Goal: Information Seeking & Learning: Learn about a topic

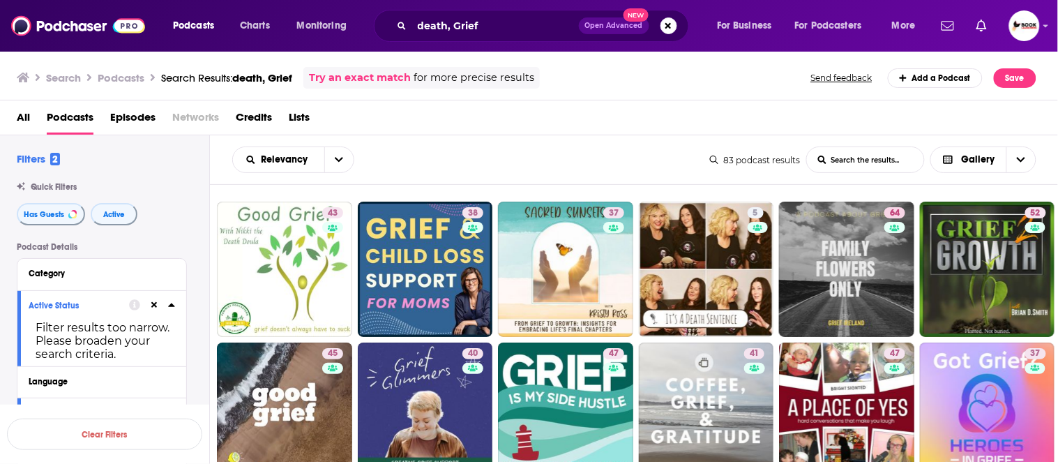
scroll to position [852, 0]
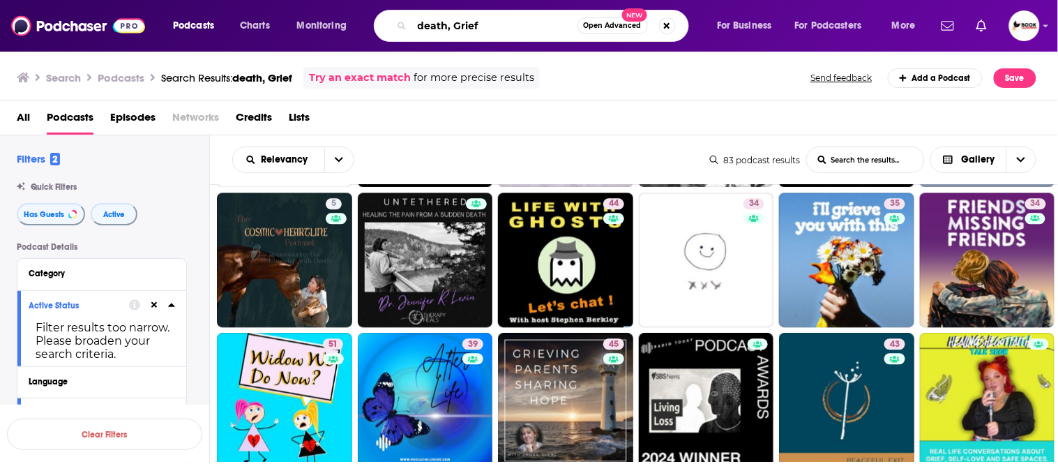
drag, startPoint x: 497, startPoint y: 23, endPoint x: 433, endPoint y: 22, distance: 63.5
click at [407, 23] on div "death, Grief Open Advanced New" at bounding box center [531, 26] width 315 height 32
paste input "chronic illness"
paste input "wellness"
type input "chronic illness, wellness"
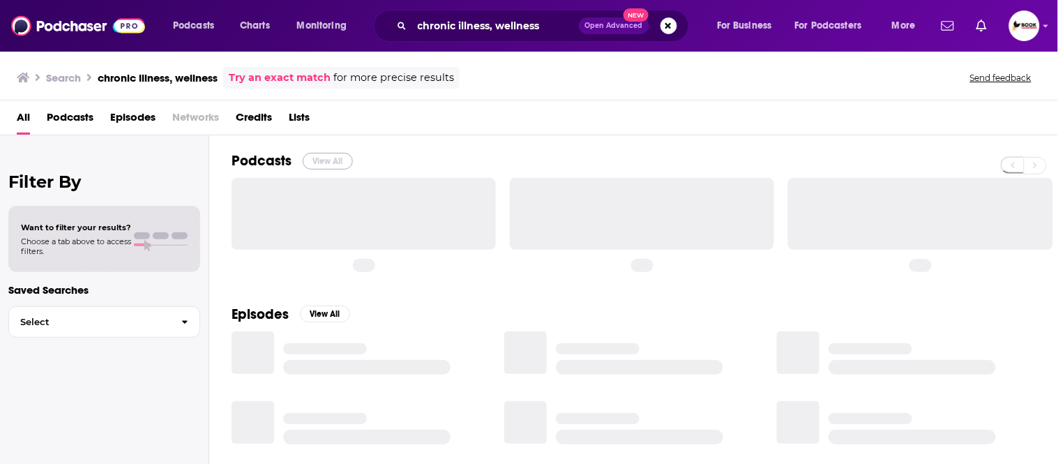
click at [322, 163] on button "View All" at bounding box center [328, 161] width 50 height 17
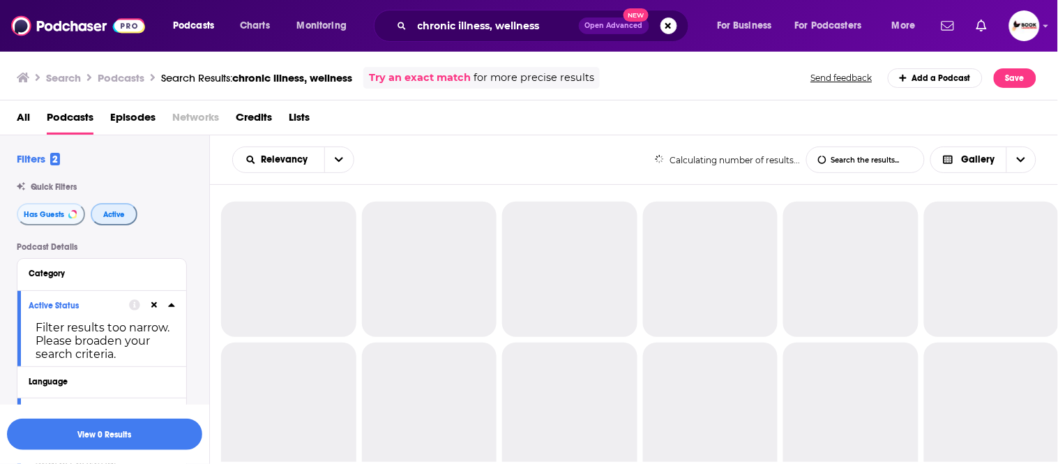
click at [112, 220] on button "Active" at bounding box center [114, 214] width 47 height 22
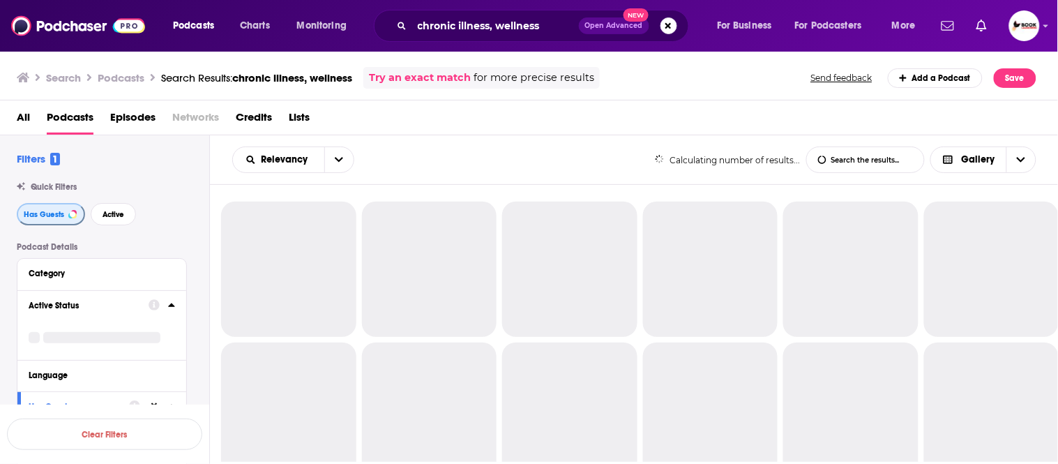
click at [50, 218] on span "Has Guests" at bounding box center [44, 215] width 40 height 8
click at [135, 214] on div "Has Guests Active" at bounding box center [113, 214] width 192 height 22
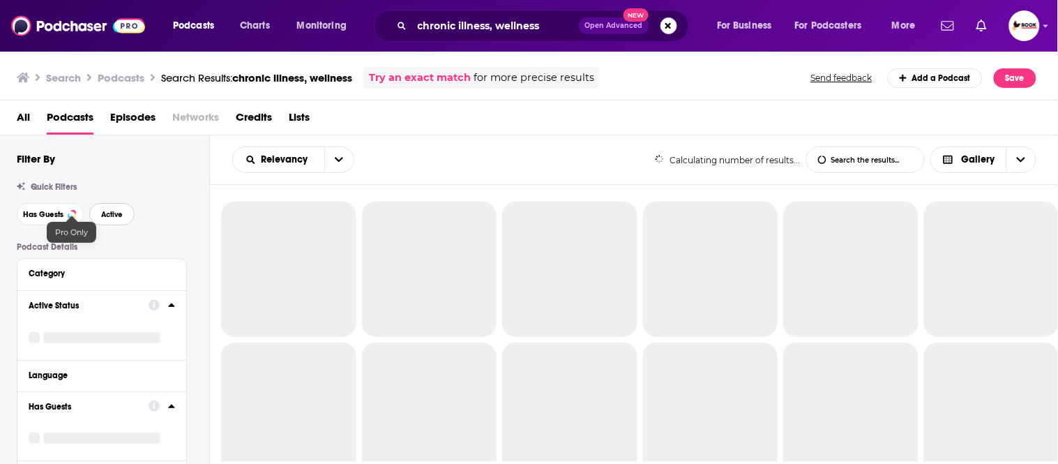
click at [102, 215] on span "Active" at bounding box center [112, 215] width 22 height 8
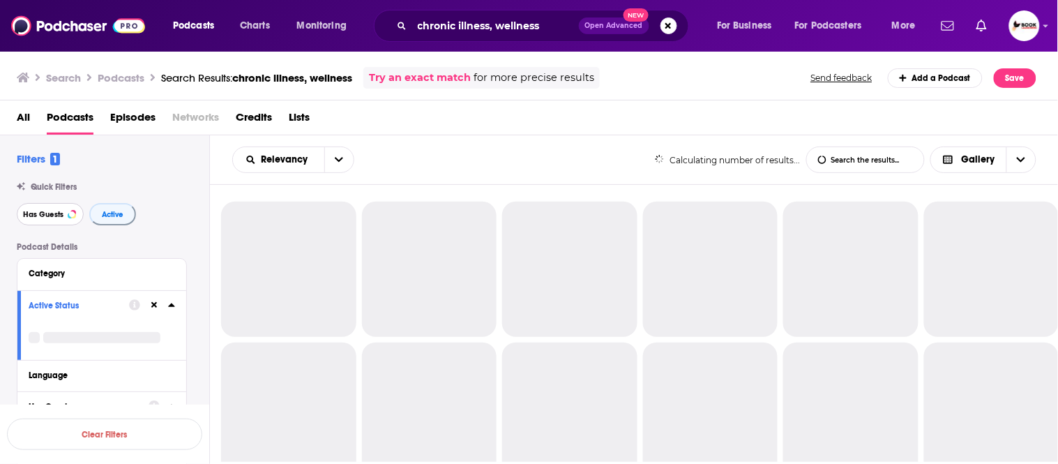
click at [46, 219] on button "Has Guests" at bounding box center [50, 214] width 67 height 22
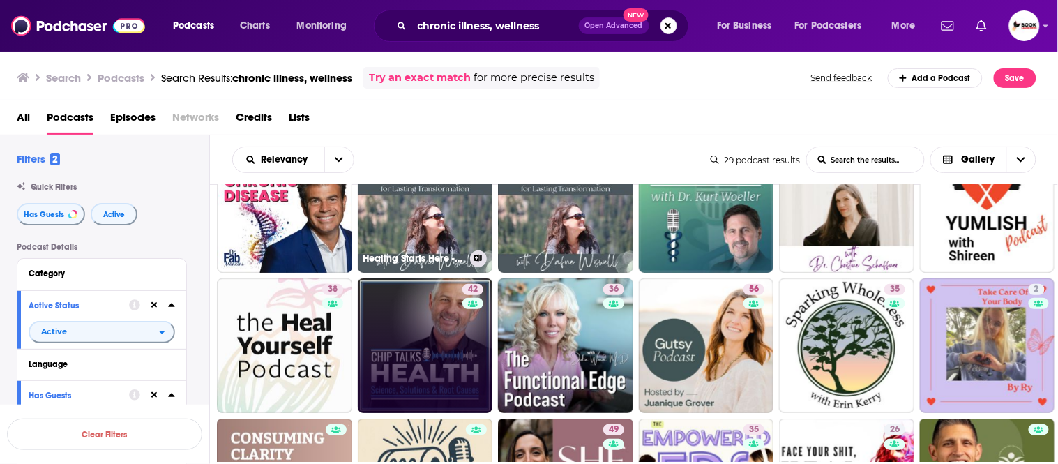
scroll to position [232, 0]
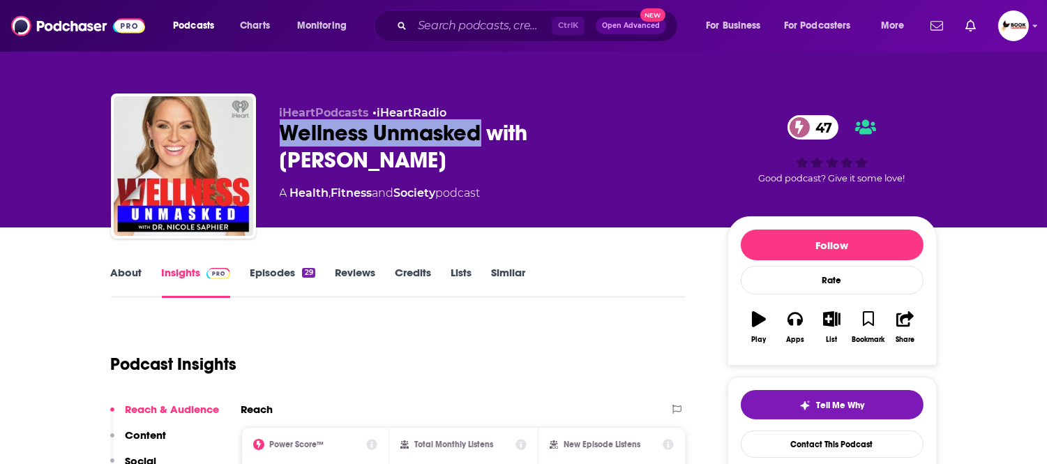
drag, startPoint x: 280, startPoint y: 130, endPoint x: 476, endPoint y: 130, distance: 196.7
click at [476, 130] on div "Wellness Unmasked with Dr. Nicole Saphier 47" at bounding box center [492, 146] width 425 height 54
copy h2 "Wellness Unmasked"
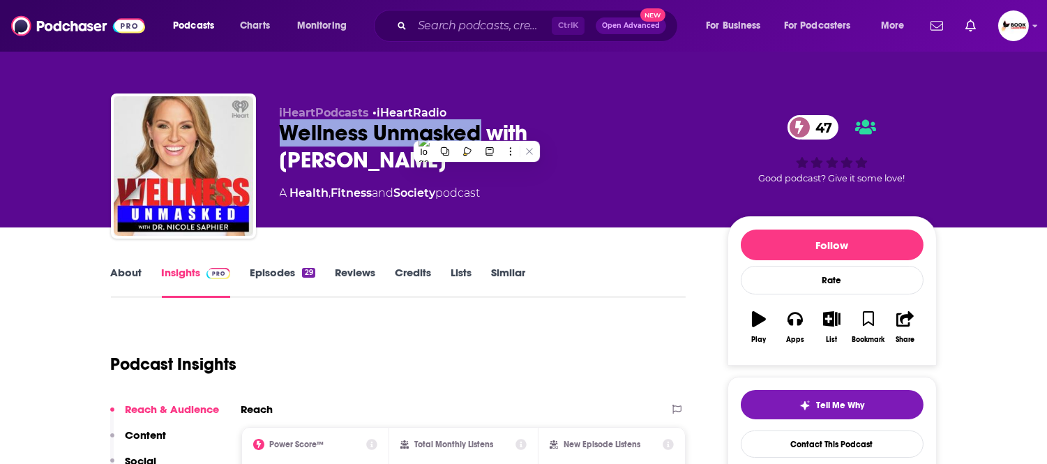
drag, startPoint x: 382, startPoint y: 163, endPoint x: 534, endPoint y: 133, distance: 155.7
click at [534, 133] on div "Wellness Unmasked with Dr. Nicole Saphier 47" at bounding box center [492, 146] width 425 height 54
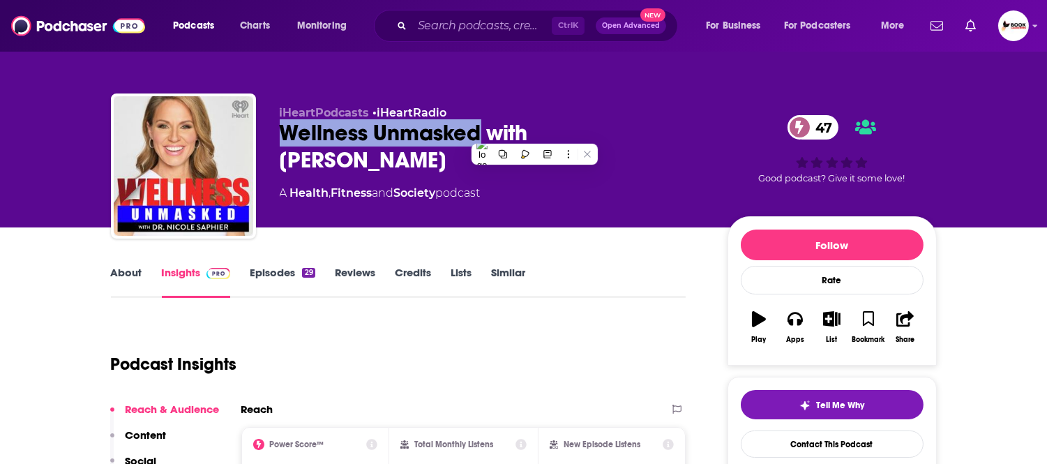
copy h2 "Dr. Nicole Saphier"
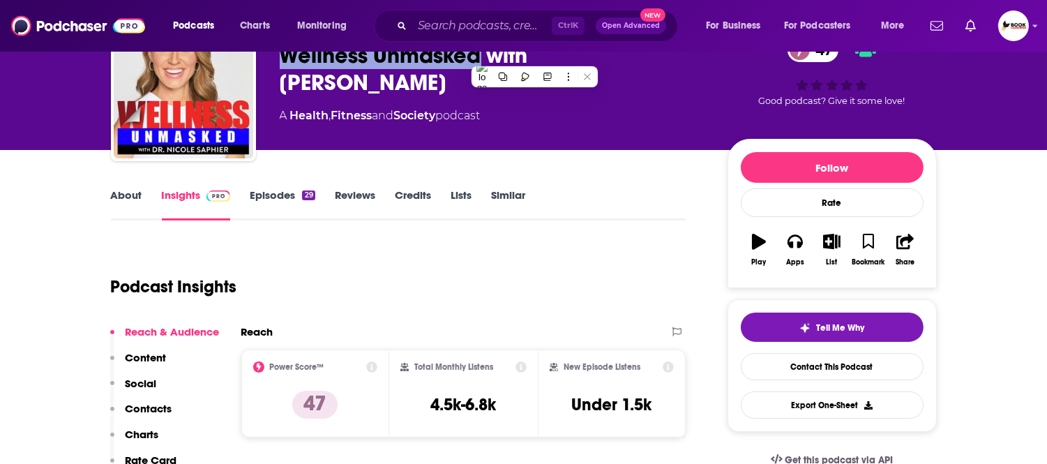
click at [149, 405] on p "Contacts" at bounding box center [149, 408] width 47 height 13
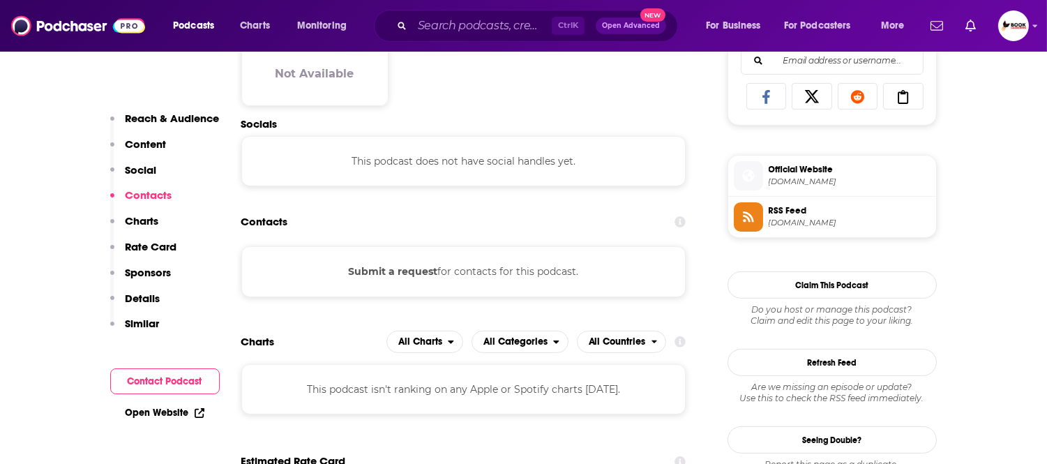
scroll to position [933, 0]
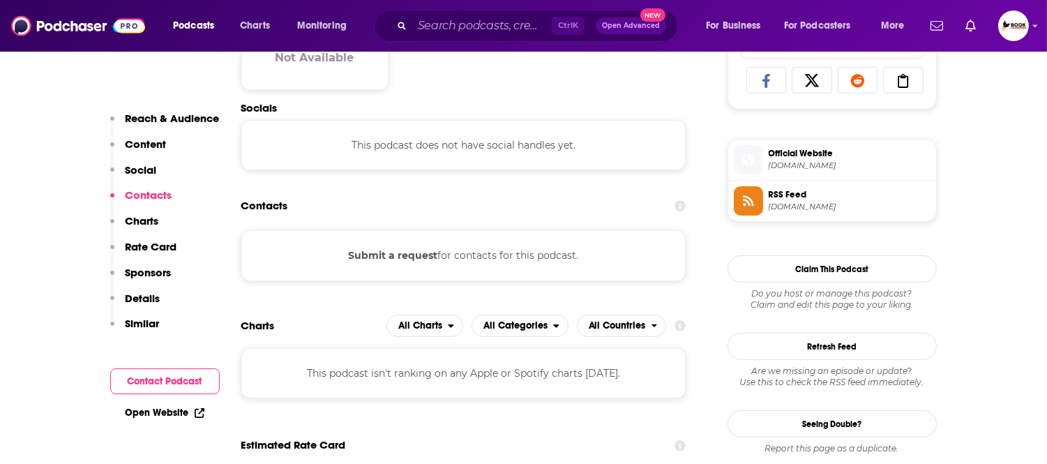
click at [172, 412] on link "Open Website" at bounding box center [165, 413] width 79 height 12
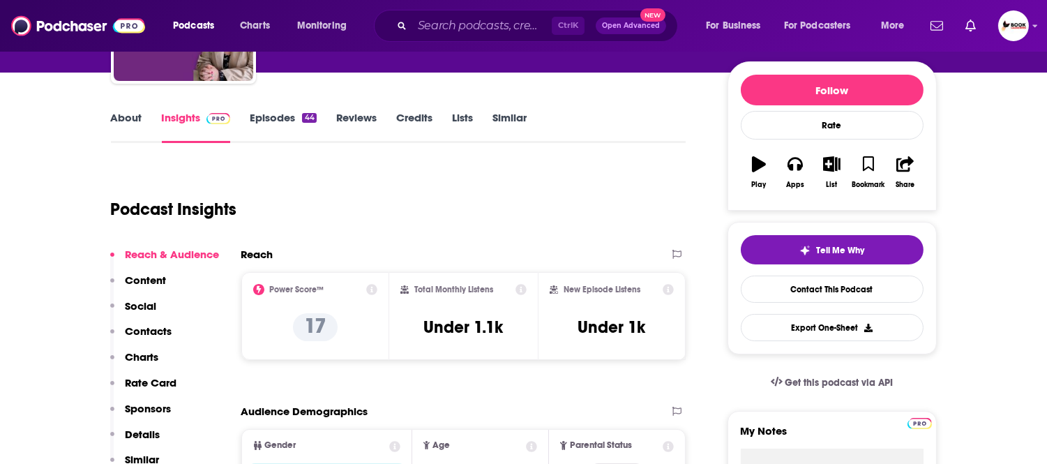
click at [162, 325] on p "Contacts" at bounding box center [149, 330] width 47 height 13
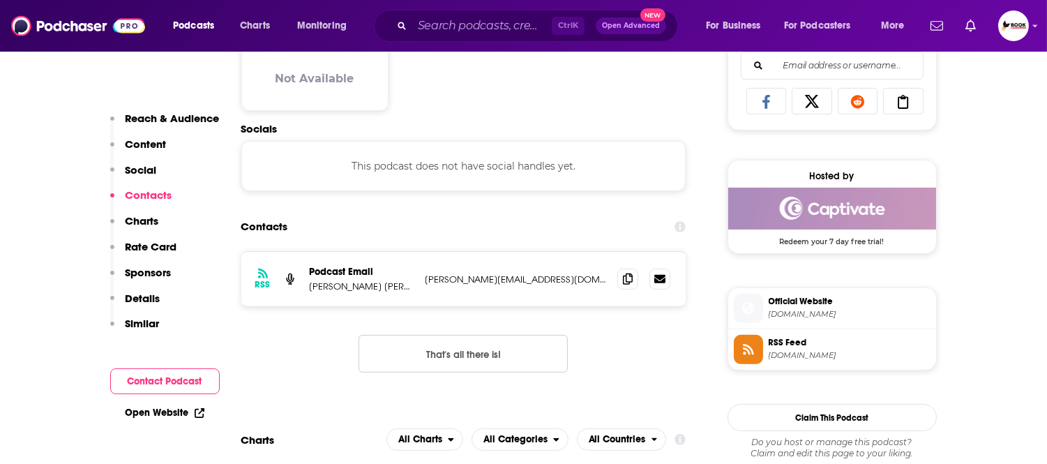
scroll to position [933, 0]
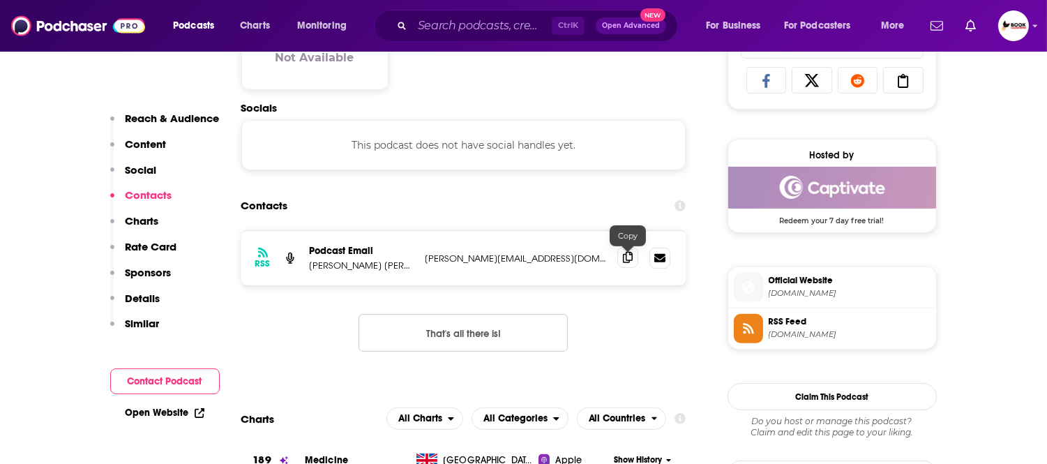
click at [628, 261] on icon at bounding box center [628, 257] width 10 height 11
click at [163, 115] on p "Reach & Audience" at bounding box center [173, 118] width 94 height 13
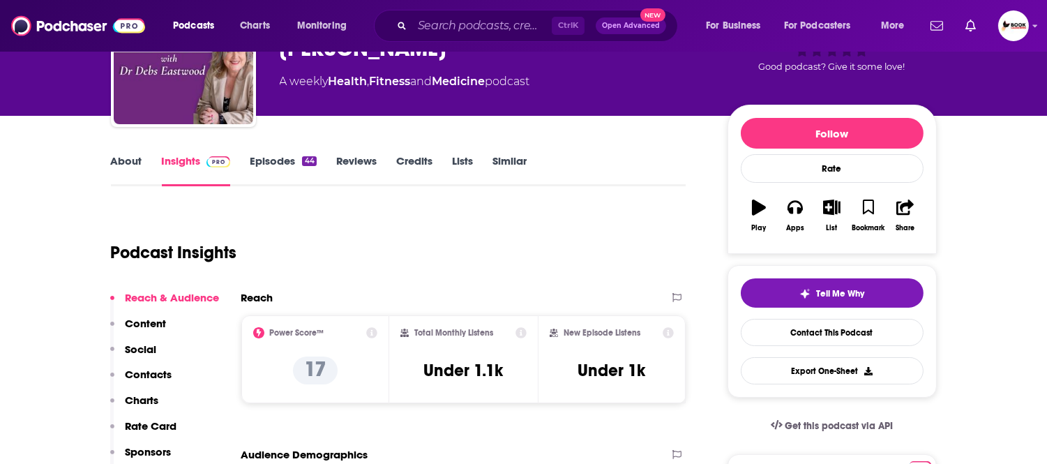
scroll to position [0, 0]
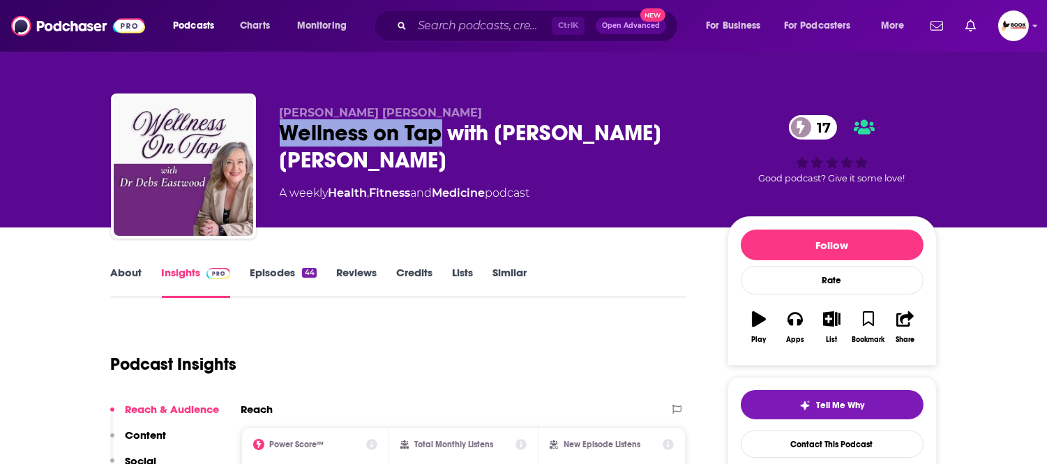
drag, startPoint x: 278, startPoint y: 135, endPoint x: 445, endPoint y: 138, distance: 167.4
click at [445, 138] on div "Dr Debs Eastwood Wellness on Tap with Dr Debs Eastwood 17 A weekly Health , Fit…" at bounding box center [524, 168] width 826 height 151
copy h2 "Wellness on Tap"
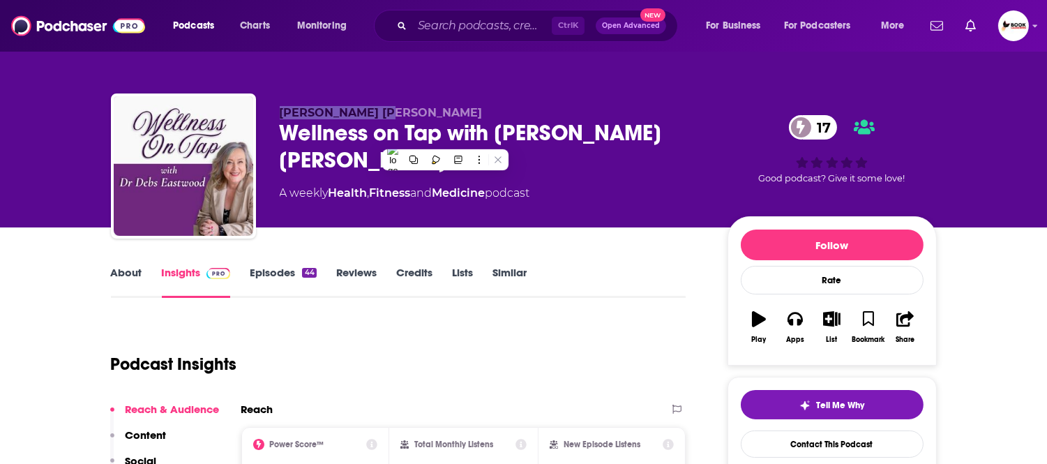
drag, startPoint x: 413, startPoint y: 102, endPoint x: 275, endPoint y: 109, distance: 137.6
click at [275, 109] on div "Dr Debs Eastwood Wellness on Tap with Dr Debs Eastwood 17 A weekly Health , Fit…" at bounding box center [524, 168] width 826 height 151
copy span "Dr Debs Eastwood"
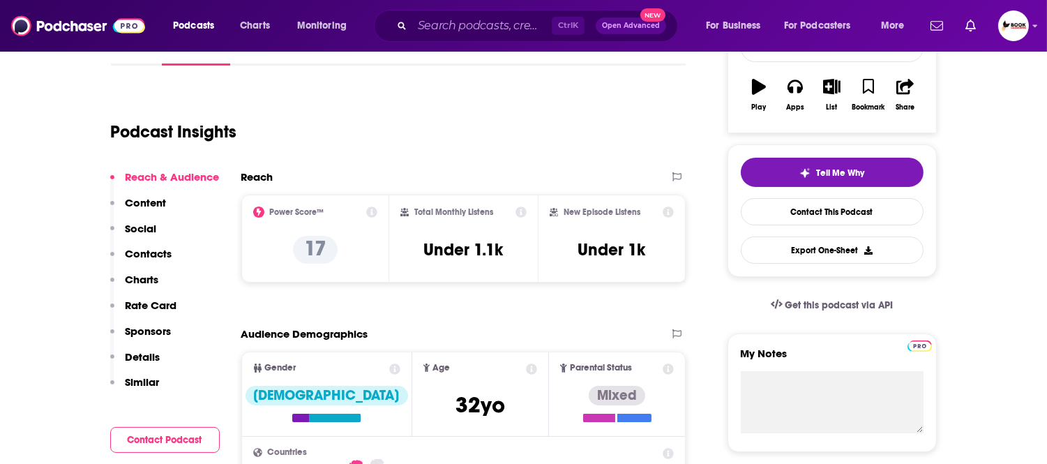
drag, startPoint x: 164, startPoint y: 252, endPoint x: 296, endPoint y: 259, distance: 132.0
click at [164, 252] on p "Contacts" at bounding box center [149, 253] width 47 height 13
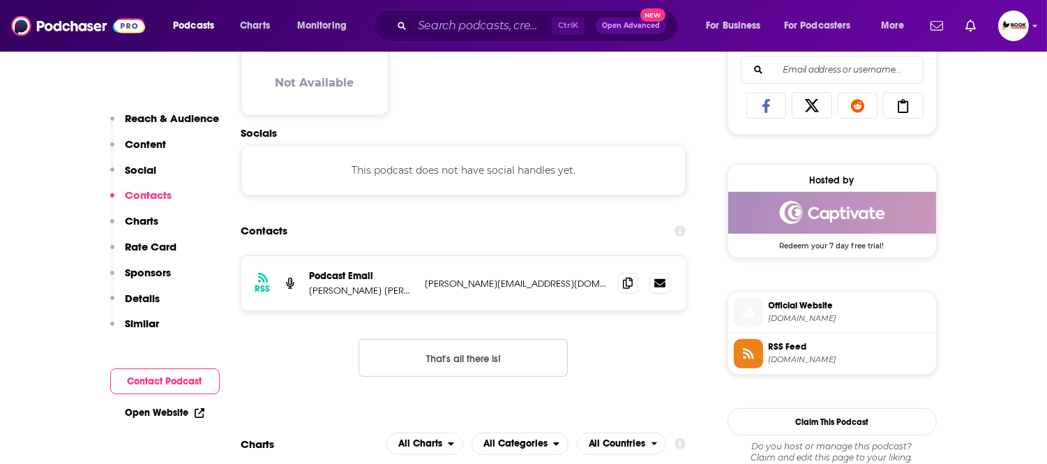
scroll to position [933, 0]
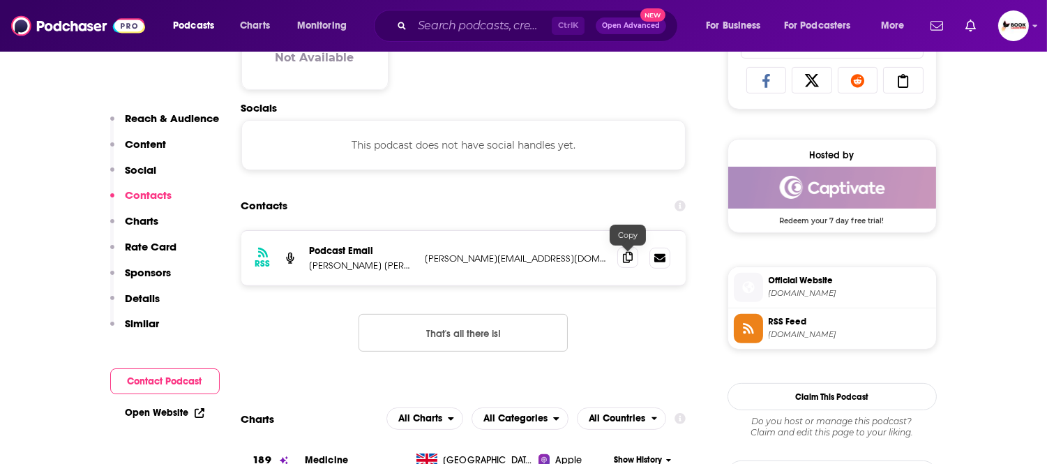
click at [630, 259] on icon at bounding box center [628, 257] width 10 height 11
click at [172, 410] on link "Open Website" at bounding box center [165, 413] width 79 height 12
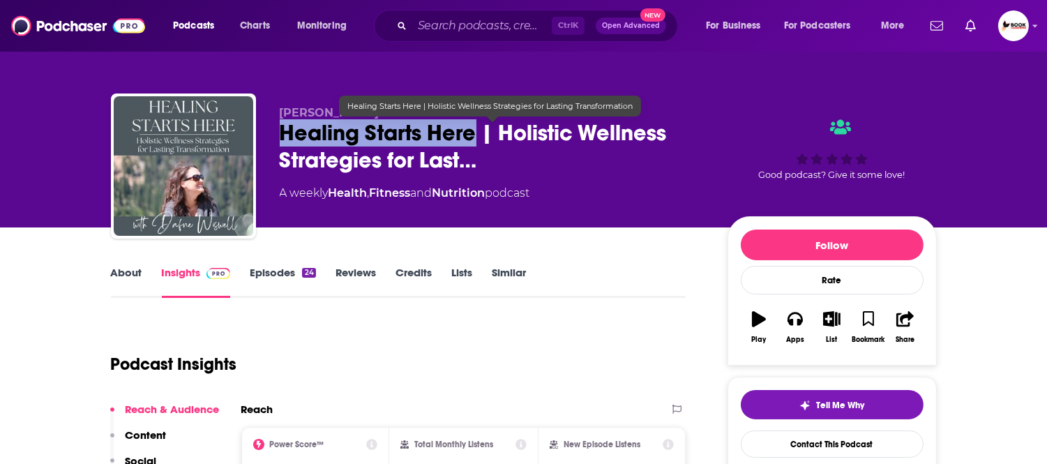
drag, startPoint x: 471, startPoint y: 138, endPoint x: 282, endPoint y: 138, distance: 189.7
click at [276, 138] on div "[PERSON_NAME] Healing Starts Here | Holistic Wellness Strategies for Last… A we…" at bounding box center [524, 168] width 826 height 151
copy h2 "Healing Starts Here"
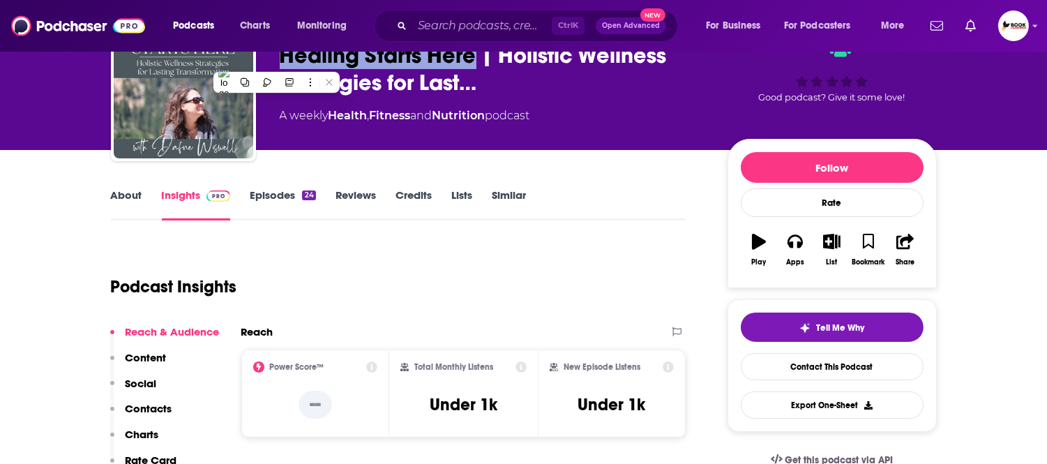
click at [162, 405] on p "Contacts" at bounding box center [149, 408] width 47 height 13
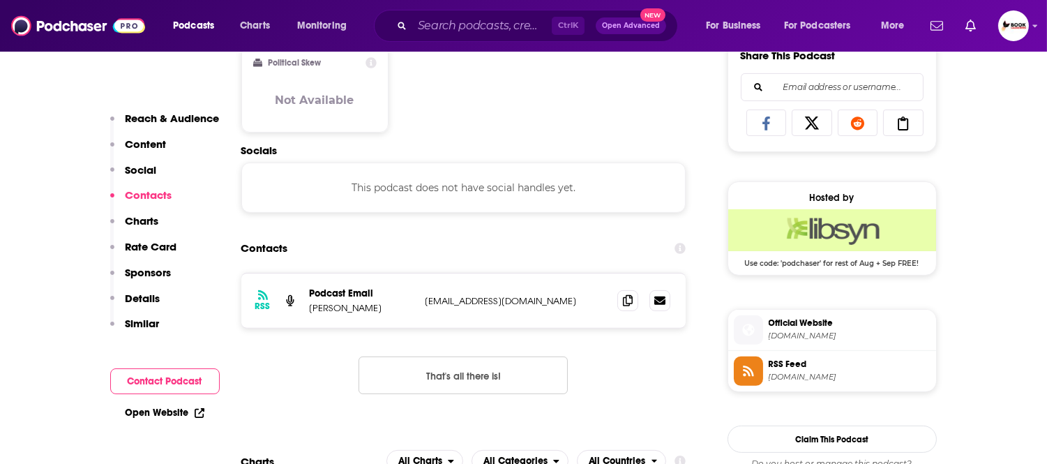
scroll to position [933, 0]
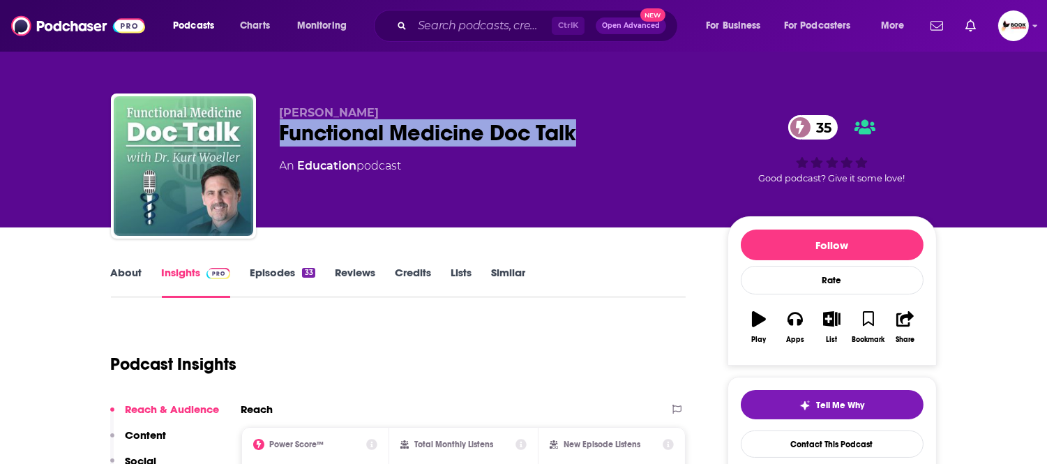
drag, startPoint x: 582, startPoint y: 142, endPoint x: 280, endPoint y: 139, distance: 301.3
click at [280, 139] on div "Functional Medicine Doc Talk 35" at bounding box center [492, 132] width 425 height 27
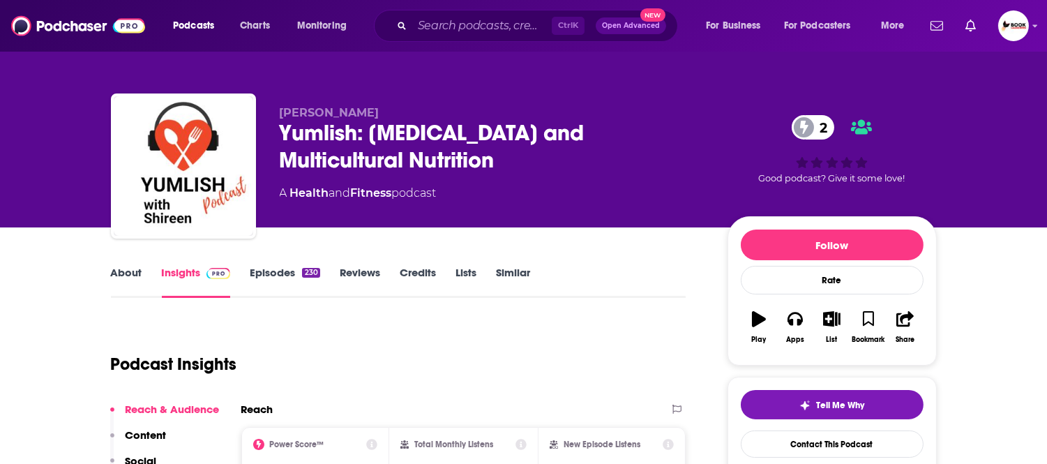
click at [134, 269] on link "About" at bounding box center [126, 282] width 31 height 32
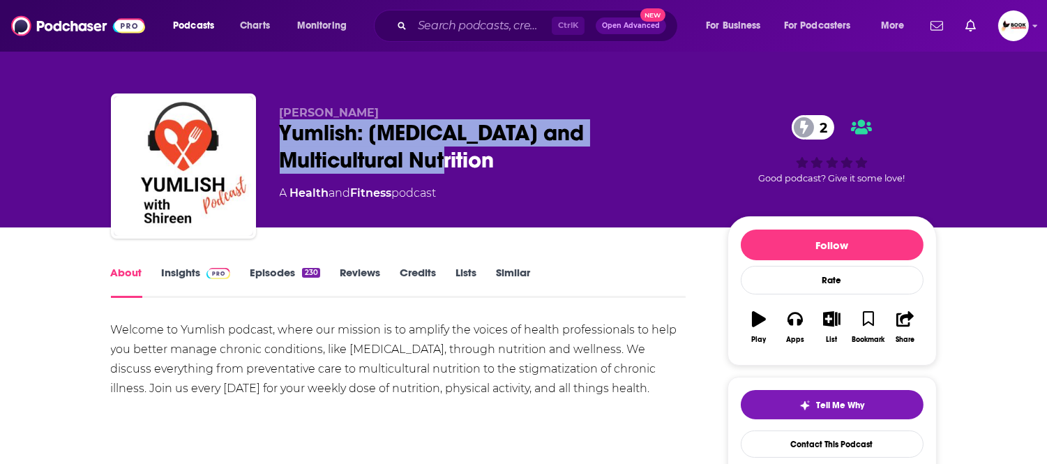
drag, startPoint x: 340, startPoint y: 163, endPoint x: 255, endPoint y: 139, distance: 87.5
click at [255, 139] on div "Shireen Abdullah Yumlish: Diabetes and Multicultural Nutrition 2 A Health and F…" at bounding box center [524, 168] width 826 height 151
click at [259, 151] on div "Shireen Abdullah Yumlish: Diabetes and Multicultural Nutrition 2 A Health and F…" at bounding box center [524, 168] width 826 height 151
click at [282, 134] on div "Yumlish: Diabetes and Multicultural Nutrition 2" at bounding box center [492, 146] width 425 height 54
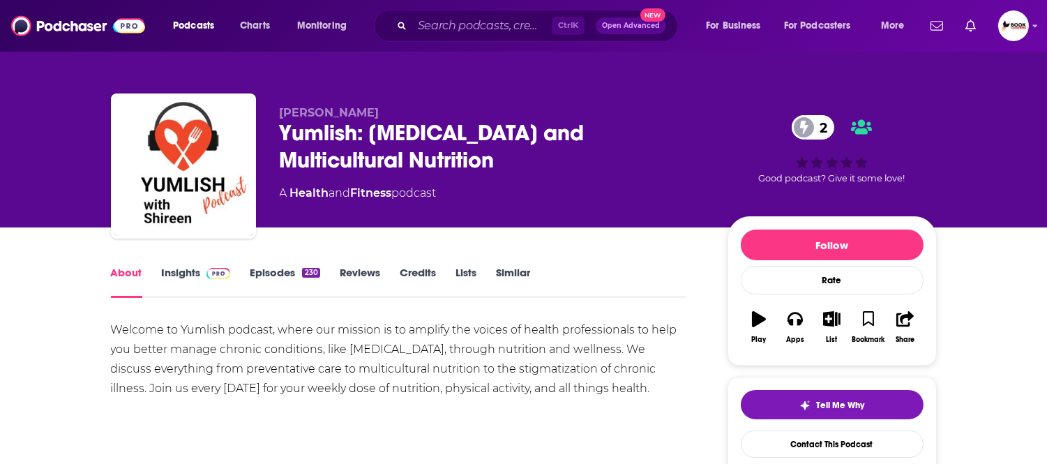
click at [259, 134] on div "Shireen Abdullah Yumlish: Diabetes and Multicultural Nutrition 2 A Health and F…" at bounding box center [524, 168] width 826 height 151
drag, startPoint x: 260, startPoint y: 134, endPoint x: 347, endPoint y: 134, distance: 87.2
click at [347, 134] on div "Shireen Abdullah Yumlish: Diabetes and Multicultural Nutrition 2 A Health and F…" at bounding box center [524, 168] width 826 height 151
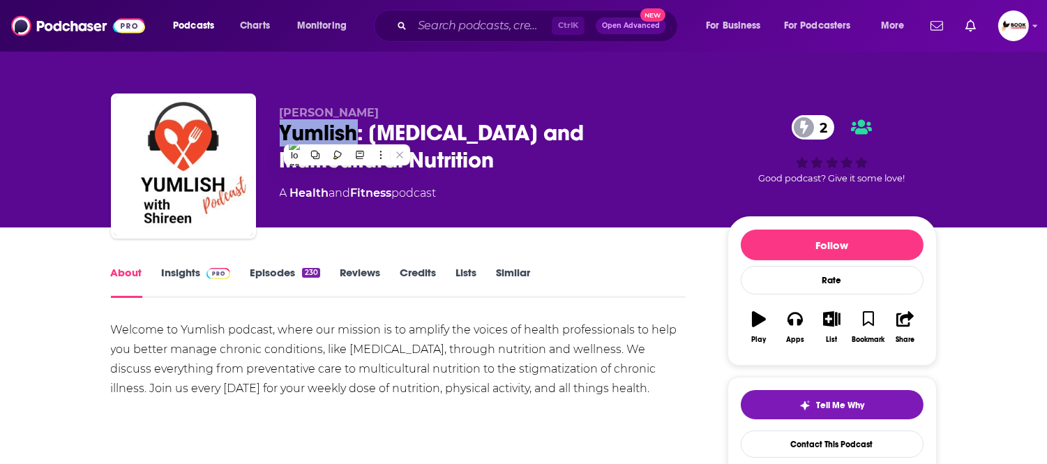
copy h1 "Yumlish"
click at [178, 277] on link "Insights" at bounding box center [196, 282] width 69 height 32
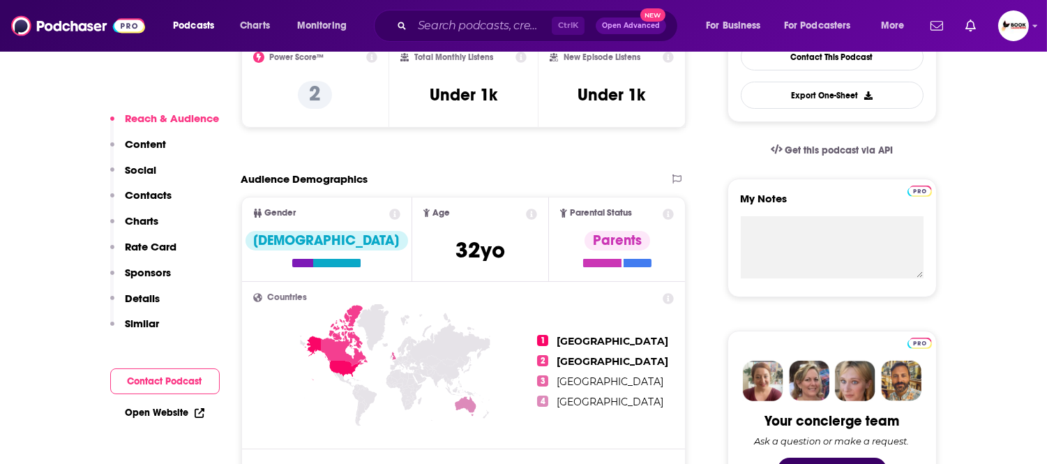
click at [161, 201] on p "Contacts" at bounding box center [149, 194] width 47 height 13
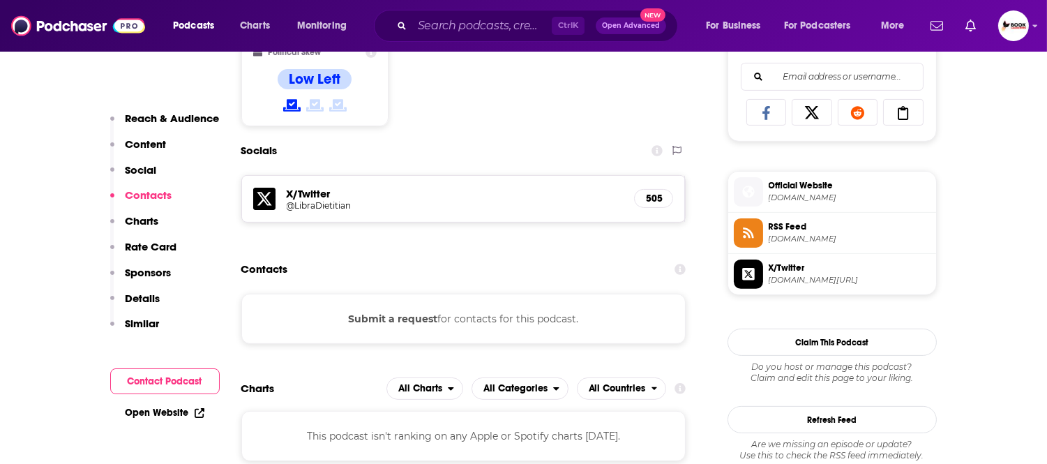
scroll to position [965, 0]
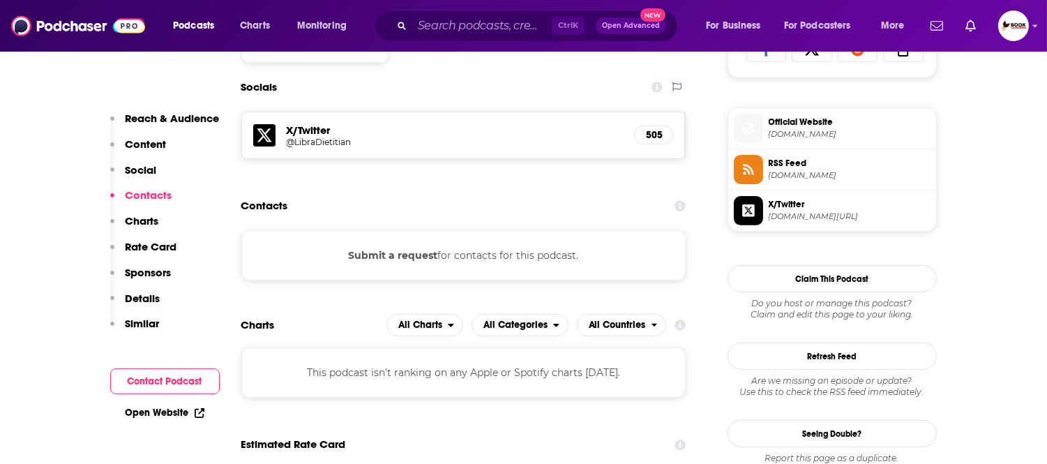
click at [194, 418] on div "Open Website" at bounding box center [164, 413] width 109 height 26
click at [172, 411] on link "Open Website" at bounding box center [165, 413] width 79 height 12
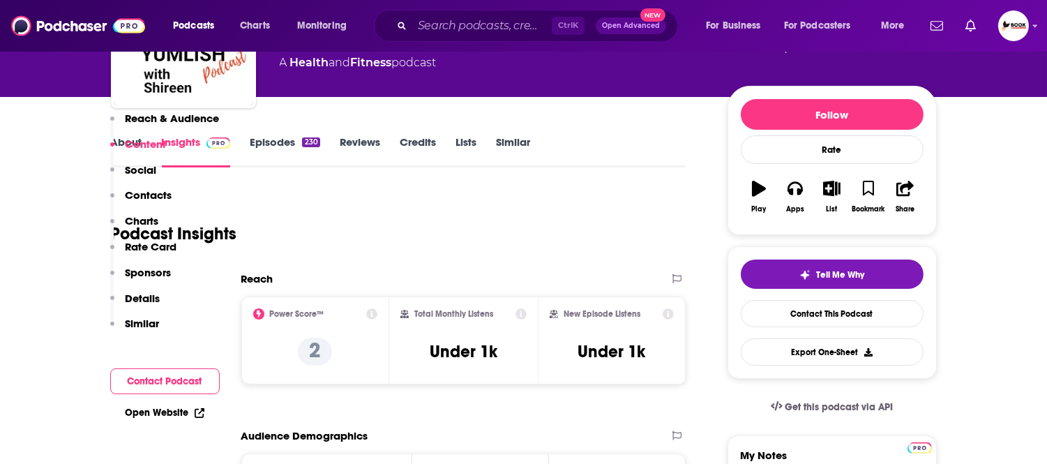
scroll to position [0, 0]
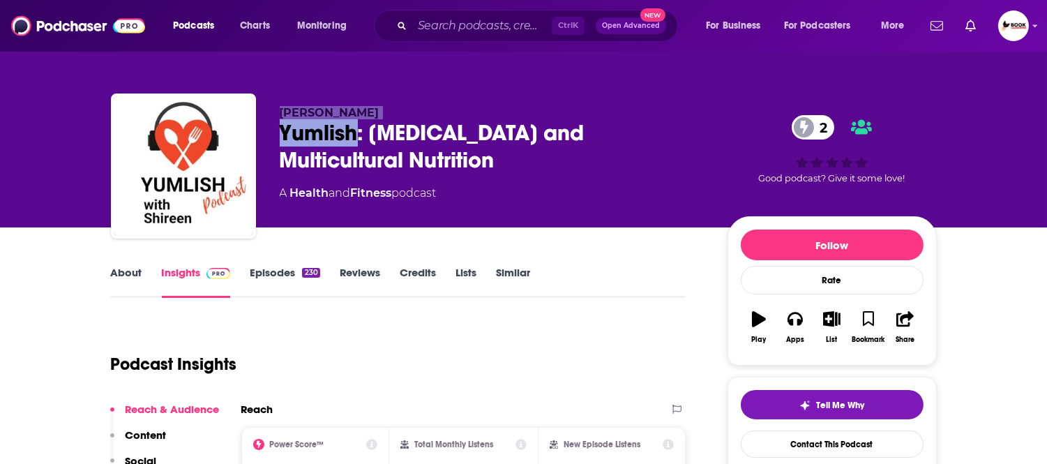
drag, startPoint x: 356, startPoint y: 138, endPoint x: 266, endPoint y: 105, distance: 95.3
click at [266, 105] on div "Shireen Abdullah Yumlish: Diabetes and Multicultural Nutrition 2 A Health and F…" at bounding box center [524, 168] width 826 height 151
copy div "Shireen Abdullah Yumlish"
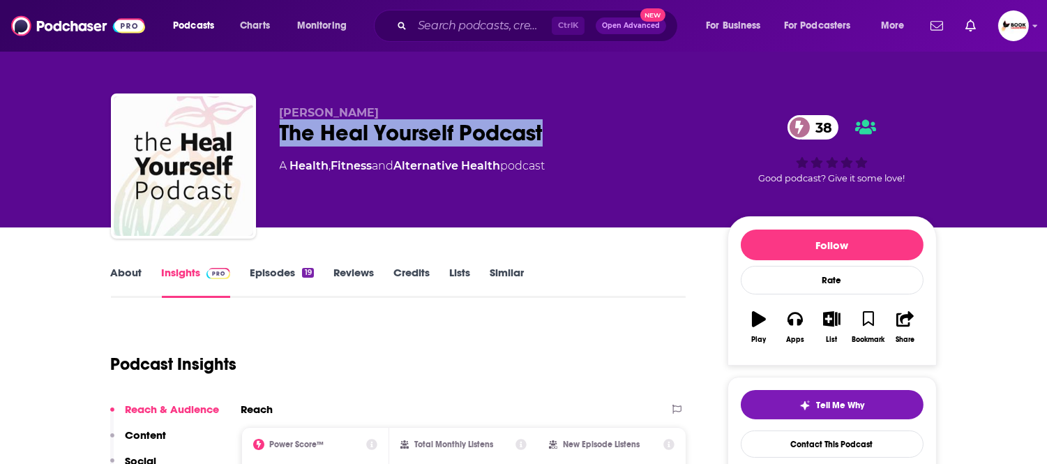
drag, startPoint x: 506, startPoint y: 138, endPoint x: 264, endPoint y: 139, distance: 242.7
click at [264, 139] on div "Theresa Piela The Heal Yourself Podcast 38 A Health , Fitness and Alternative H…" at bounding box center [524, 168] width 826 height 151
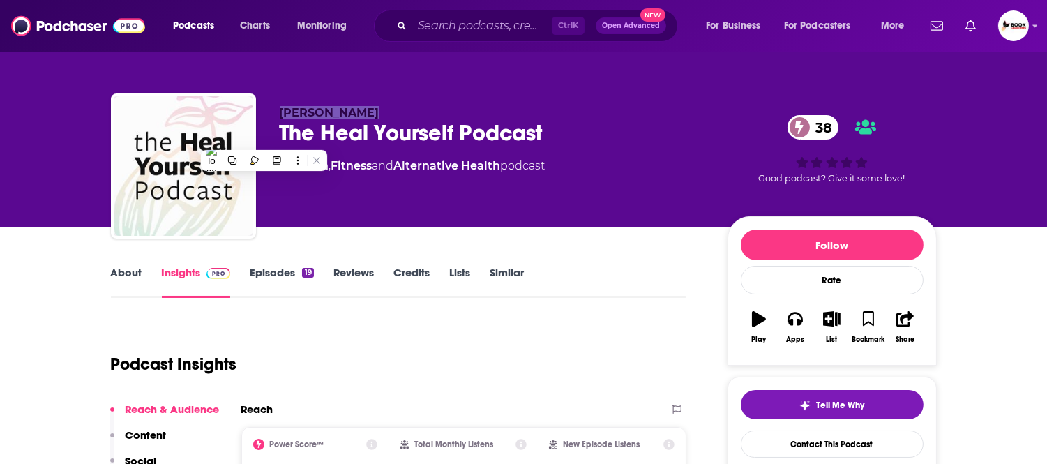
drag, startPoint x: 391, startPoint y: 103, endPoint x: 279, endPoint y: 115, distance: 112.2
click at [275, 112] on div "Theresa Piela The Heal Yourself Podcast 38 A Health , Fitness and Alternative H…" at bounding box center [524, 168] width 826 height 151
copy span "Theresa Piela"
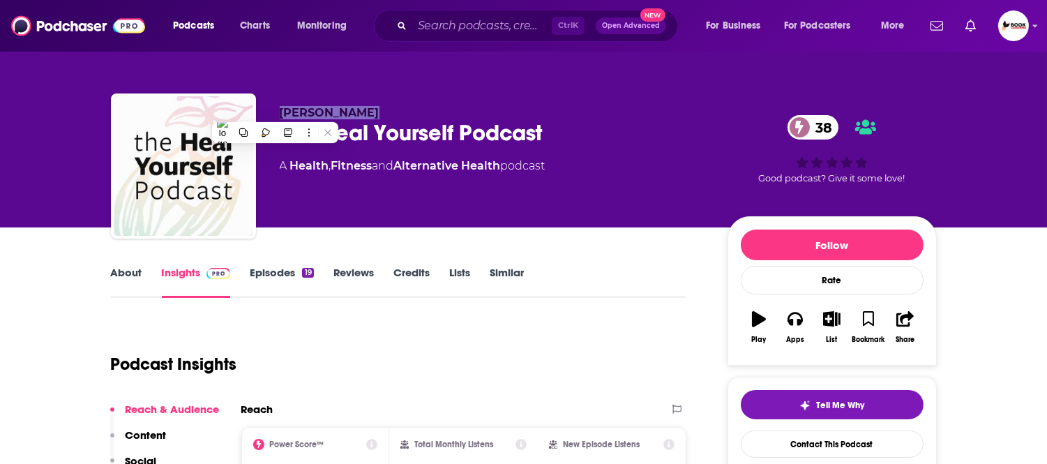
scroll to position [77, 0]
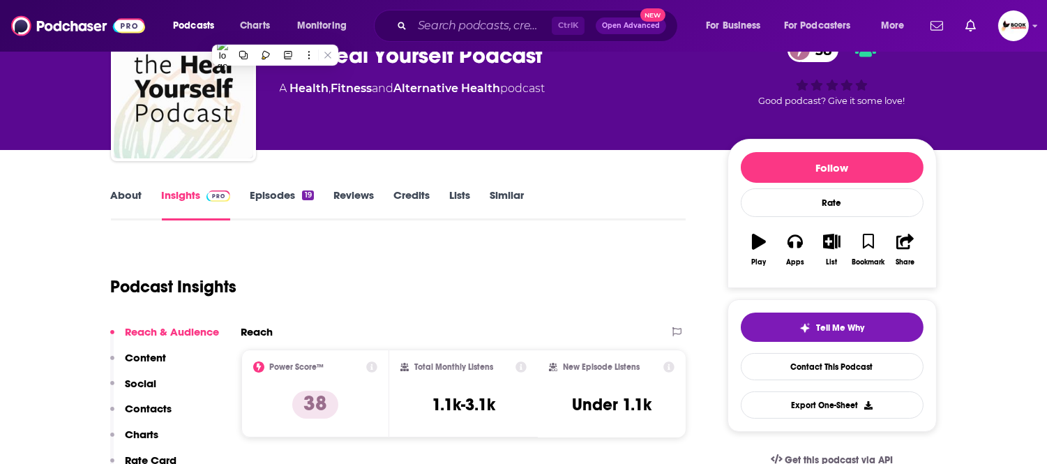
click at [153, 406] on p "Contacts" at bounding box center [149, 408] width 47 height 13
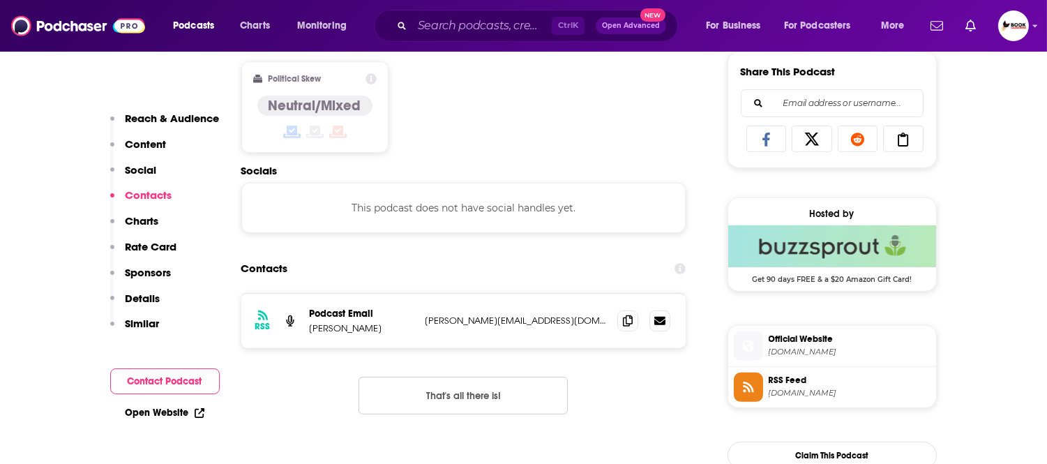
scroll to position [938, 0]
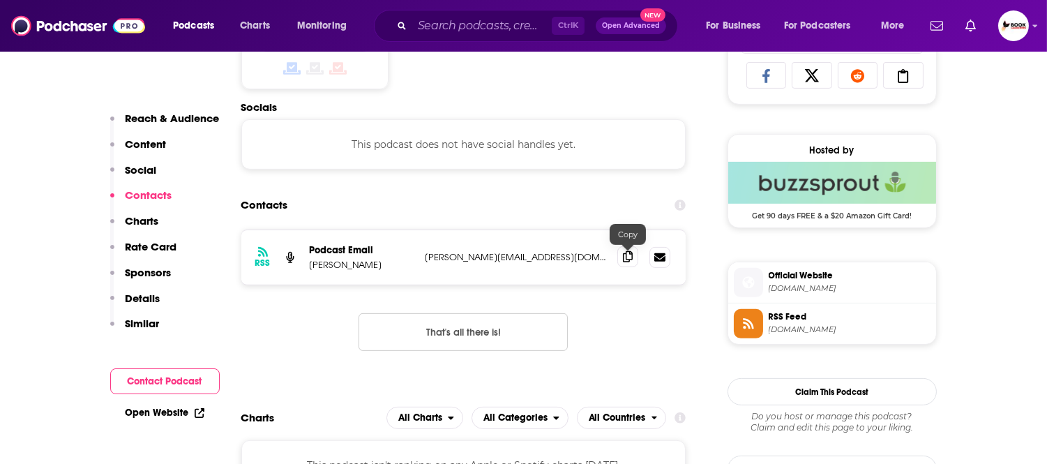
click at [630, 259] on icon at bounding box center [628, 256] width 10 height 11
click at [162, 414] on link "Open Website" at bounding box center [165, 413] width 79 height 12
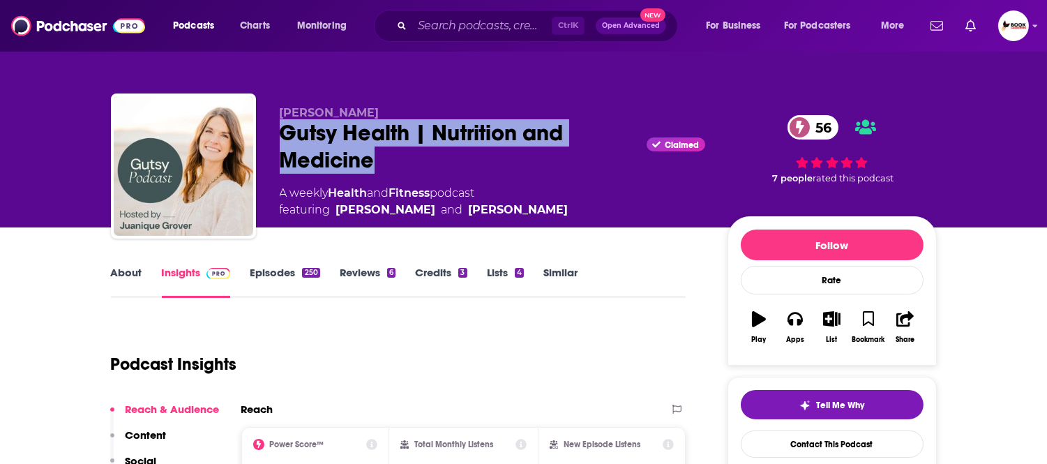
drag, startPoint x: 382, startPoint y: 166, endPoint x: 262, endPoint y: 142, distance: 122.4
click at [262, 142] on div "[PERSON_NAME] Gutsy Health | Nutrition and Medicine Claimed 56 A weekly Health …" at bounding box center [524, 168] width 826 height 151
click at [289, 131] on button at bounding box center [294, 124] width 18 height 18
click at [421, 131] on div "Gutsy Health | Nutrition and Medicine Claimed 56" at bounding box center [492, 146] width 425 height 54
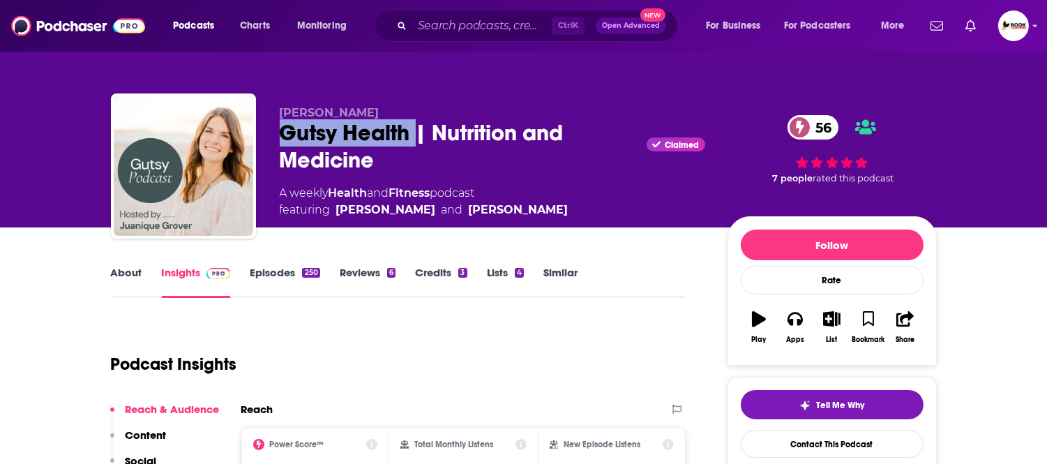
drag, startPoint x: 415, startPoint y: 131, endPoint x: 266, endPoint y: 131, distance: 149.3
click at [266, 131] on div "Juanique Grover Gutsy Health | Nutrition and Medicine Claimed 56 A weekly Healt…" at bounding box center [524, 168] width 826 height 151
copy h2 "Gutsy Health"
drag, startPoint x: 398, startPoint y: 107, endPoint x: 287, endPoint y: 112, distance: 111.0
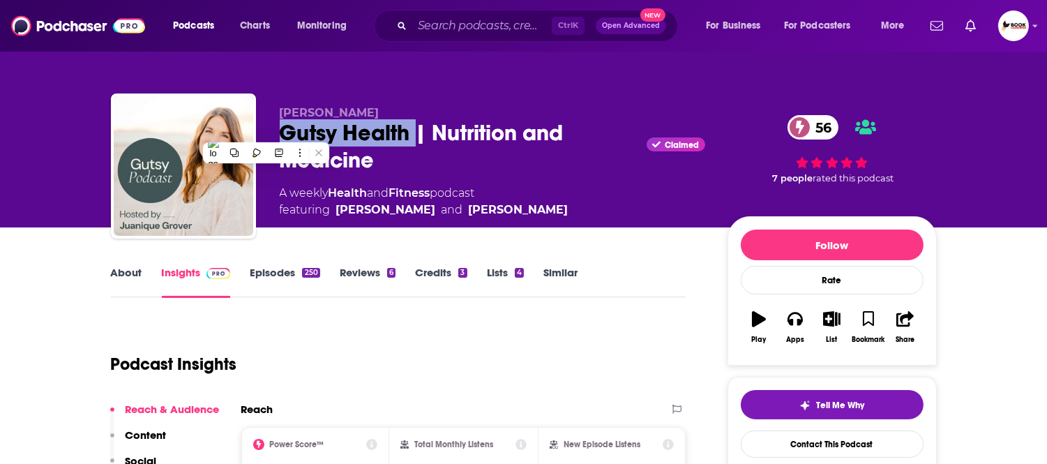
click at [280, 109] on p "Juanique Grover" at bounding box center [492, 112] width 425 height 13
copy span "Juanique Grover"
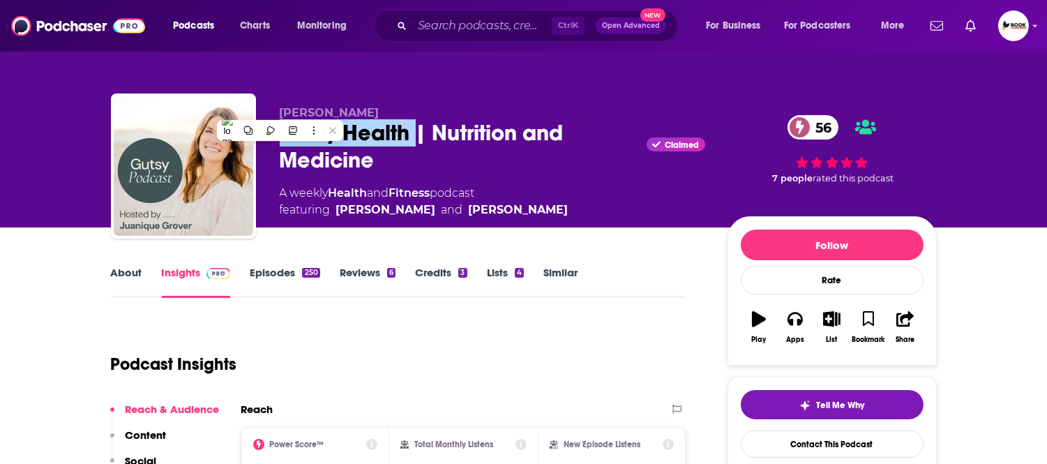
scroll to position [77, 0]
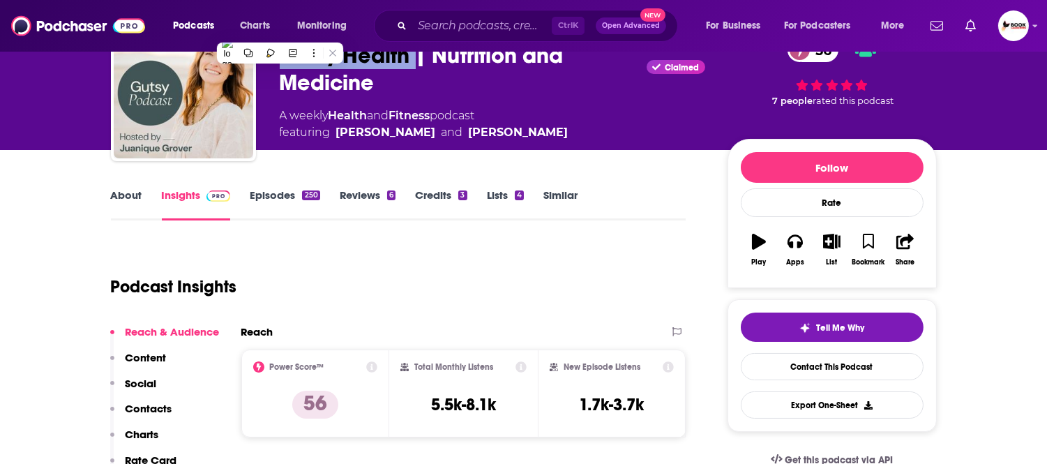
drag, startPoint x: 161, startPoint y: 408, endPoint x: 220, endPoint y: 419, distance: 60.3
click at [161, 408] on p "Contacts" at bounding box center [149, 408] width 47 height 13
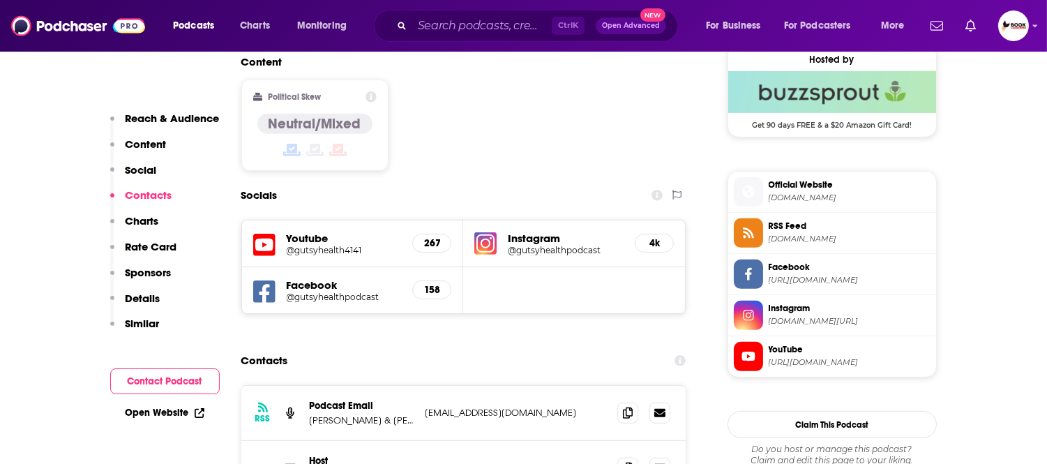
scroll to position [1197, 0]
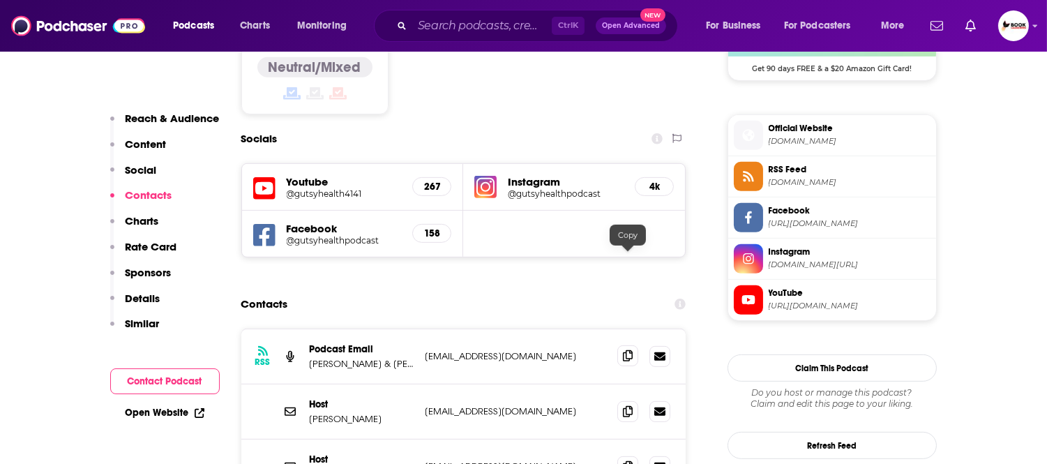
click at [629, 350] on icon at bounding box center [628, 355] width 10 height 11
drag, startPoint x: 628, startPoint y: 311, endPoint x: 642, endPoint y: 321, distance: 16.5
click at [628, 406] on icon at bounding box center [628, 411] width 10 height 11
click at [175, 413] on link "Open Website" at bounding box center [165, 413] width 79 height 12
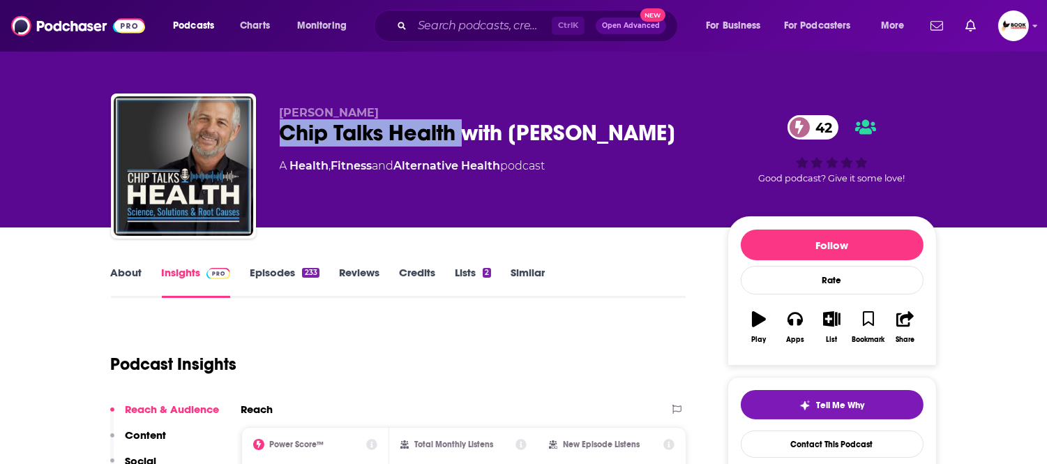
drag, startPoint x: 453, startPoint y: 140, endPoint x: 277, endPoint y: 138, distance: 176.5
click at [277, 138] on div "[PERSON_NAME] Talks Health with [PERSON_NAME] 42 A Health , Fitness and Alterna…" at bounding box center [524, 168] width 826 height 151
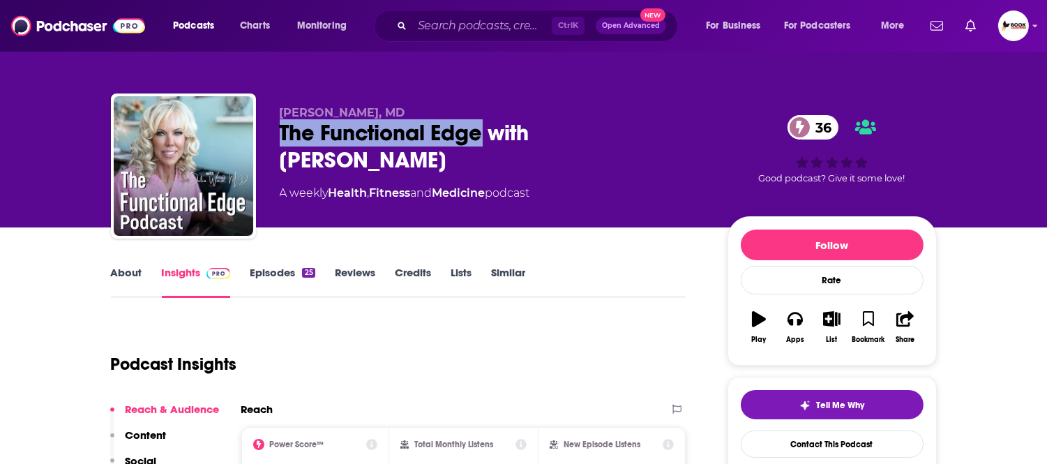
drag, startPoint x: 484, startPoint y: 138, endPoint x: 266, endPoint y: 137, distance: 218.3
click at [266, 137] on div "[PERSON_NAME], MD The Functional Edge with [PERSON_NAME] 36 A weekly Health , F…" at bounding box center [524, 168] width 826 height 151
copy h2 "The Functional Edge"
click at [130, 275] on link "About" at bounding box center [126, 282] width 31 height 32
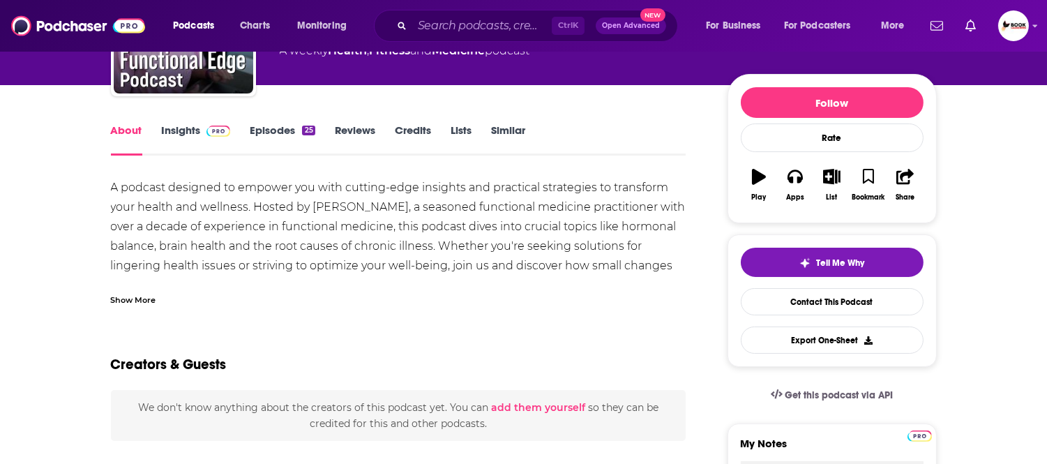
scroll to position [155, 0]
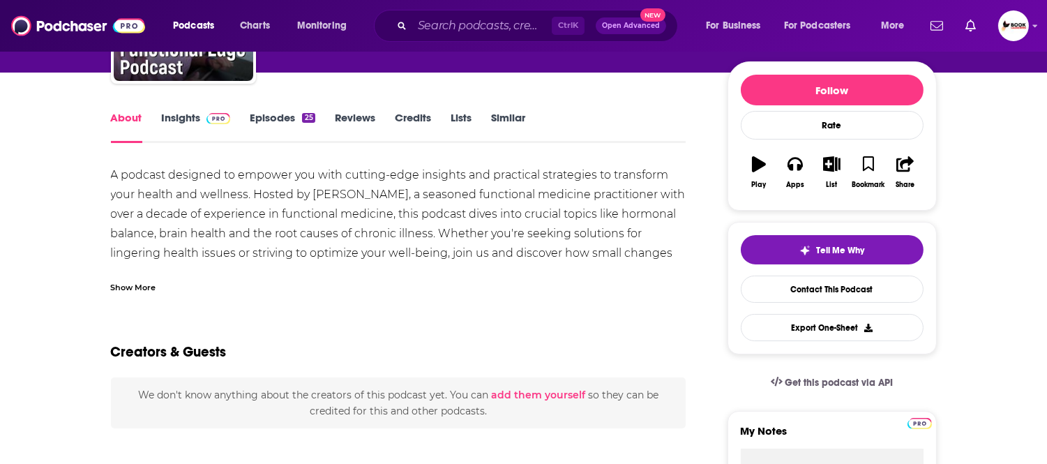
click at [149, 287] on div "Show More" at bounding box center [133, 286] width 45 height 13
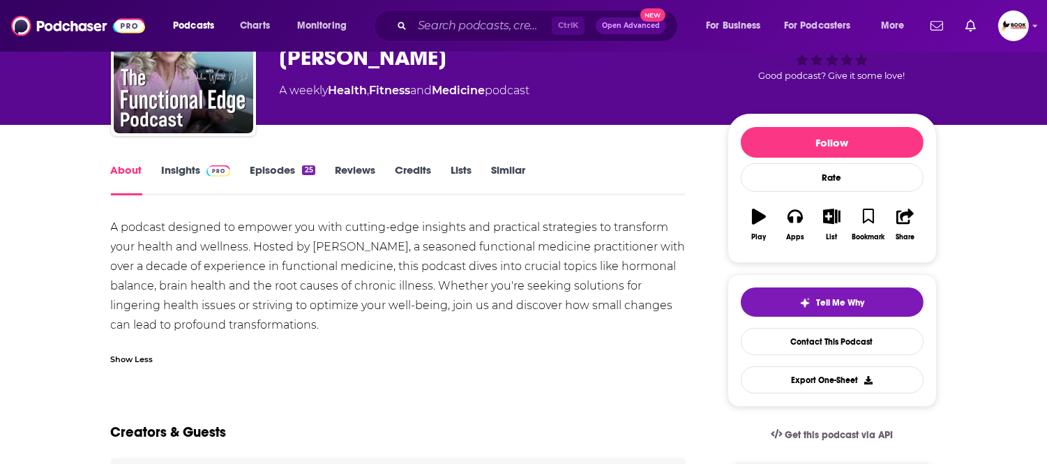
scroll to position [0, 0]
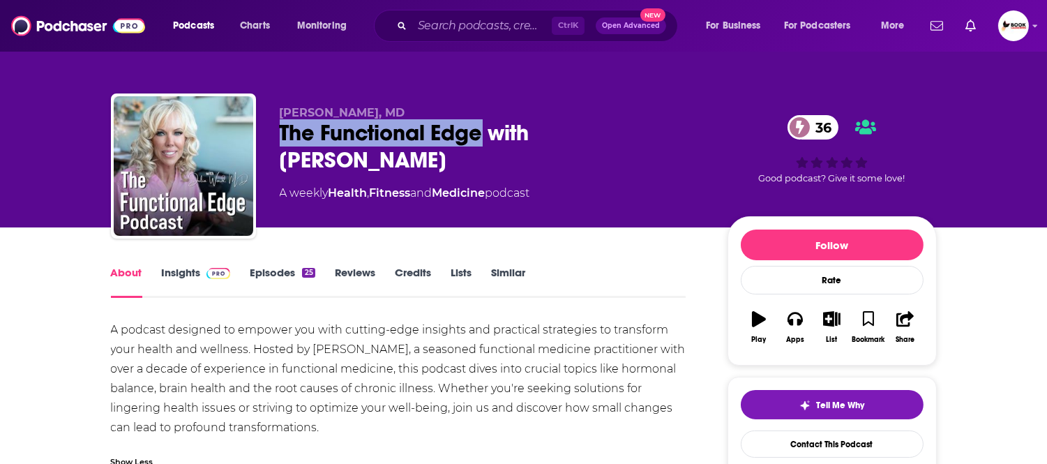
drag, startPoint x: 281, startPoint y: 139, endPoint x: 482, endPoint y: 138, distance: 200.9
click at [482, 138] on div "The Functional Edge with [PERSON_NAME] 36" at bounding box center [492, 146] width 425 height 54
copy h1 "The Functional Edge"
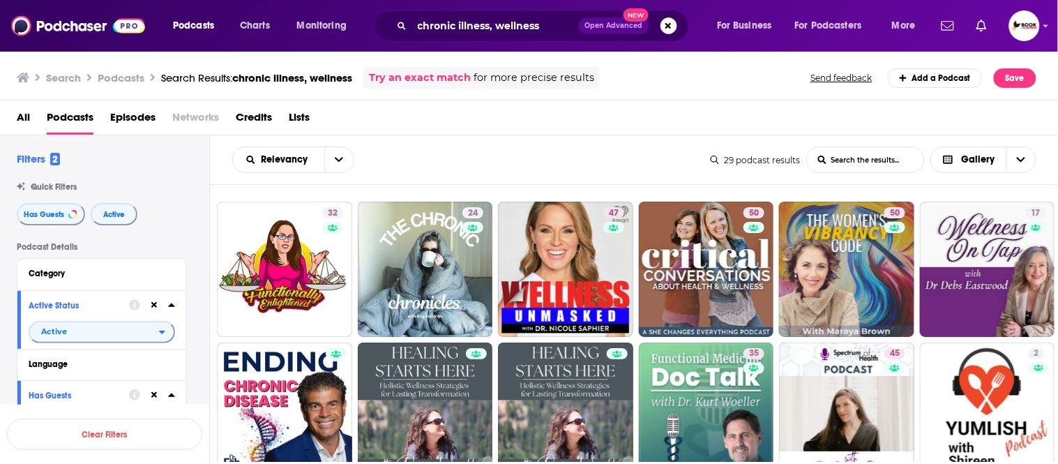
scroll to position [232, 0]
